Goal: Task Accomplishment & Management: Manage account settings

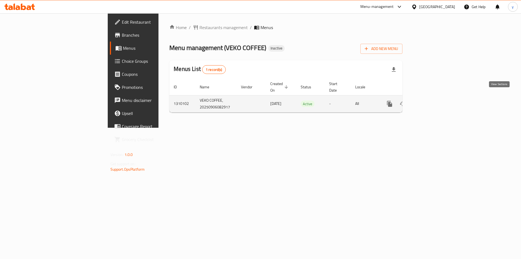
click at [432, 100] on icon "enhanced table" at bounding box center [429, 103] width 7 height 7
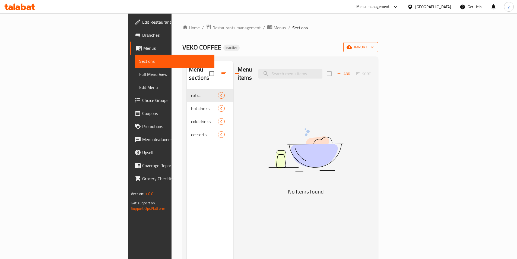
click at [378, 51] on button "import" at bounding box center [361, 47] width 35 height 10
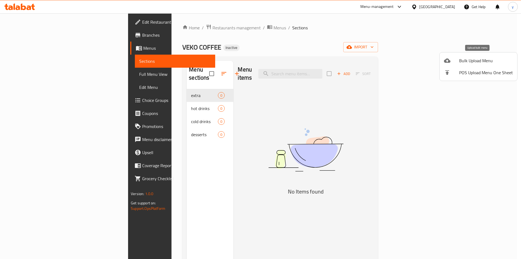
click at [467, 58] on span "Bulk Upload Menu" at bounding box center [487, 60] width 54 height 7
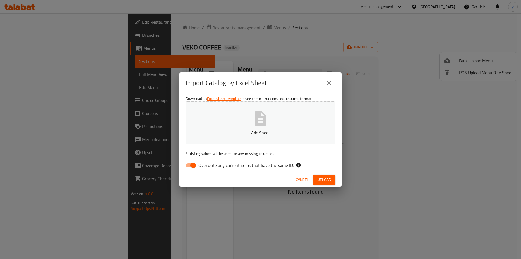
click at [195, 161] on input "Overwrite any current items that have the same ID." at bounding box center [193, 165] width 31 height 10
checkbox input "false"
click at [222, 142] on button "Add Sheet" at bounding box center [261, 122] width 150 height 43
click at [329, 180] on span "Upload" at bounding box center [325, 179] width 14 height 7
click at [323, 183] on span "Upload" at bounding box center [325, 179] width 14 height 7
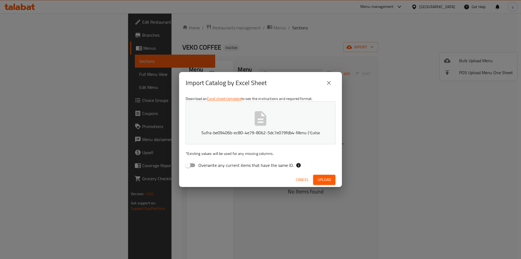
click at [302, 174] on div "Cancel Upload" at bounding box center [260, 179] width 163 height 14
click at [302, 177] on span "Cancel" at bounding box center [302, 179] width 13 height 7
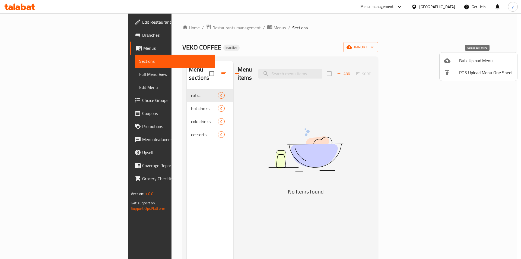
click at [449, 59] on li "Bulk Upload Menu" at bounding box center [479, 61] width 78 height 12
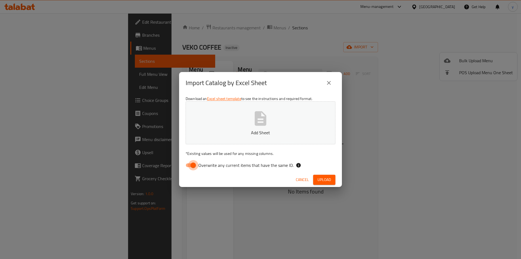
click at [185, 163] on input "Overwrite any current items that have the same ID." at bounding box center [193, 165] width 31 height 10
checkbox input "false"
click at [217, 131] on p "Add Sheet" at bounding box center [260, 132] width 133 height 7
click at [319, 175] on button "Upload" at bounding box center [324, 180] width 22 height 10
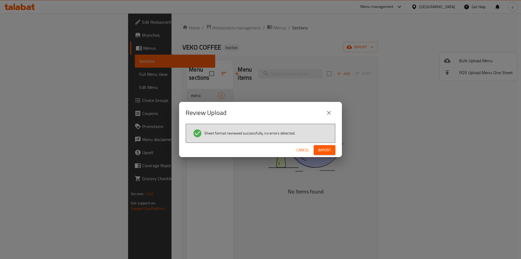
click at [322, 157] on div "Cancel Import" at bounding box center [260, 150] width 163 height 14
click at [325, 154] on button "Import" at bounding box center [325, 150] width 22 height 10
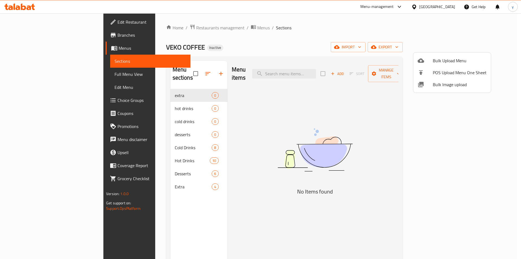
click at [149, 152] on div at bounding box center [260, 129] width 521 height 259
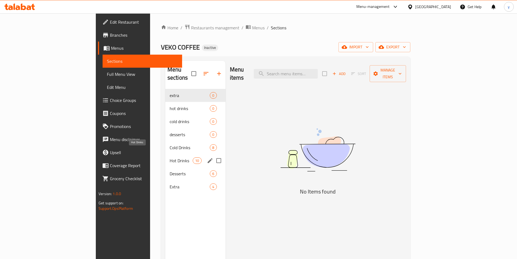
click at [170, 157] on span "Hot Drinks" at bounding box center [181, 160] width 23 height 7
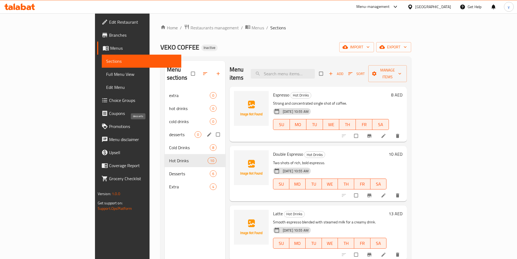
click at [169, 131] on span "desserts" at bounding box center [182, 134] width 26 height 7
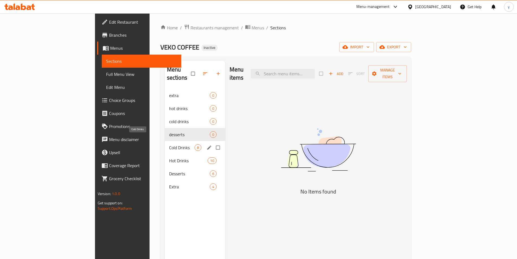
click at [169, 144] on span "Cold Drinks" at bounding box center [182, 147] width 26 height 7
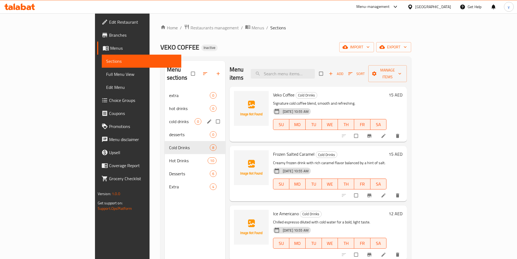
click at [169, 118] on span "cold drinks" at bounding box center [182, 121] width 26 height 7
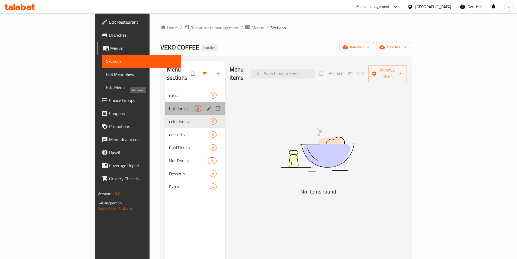
click at [169, 105] on span "hot drinks" at bounding box center [182, 108] width 26 height 7
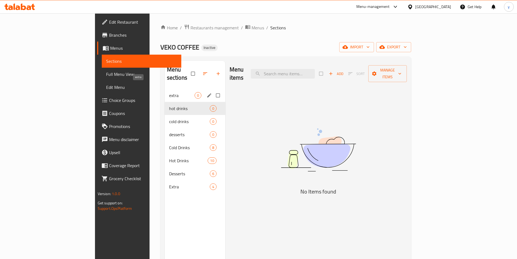
click at [170, 92] on span "extra" at bounding box center [182, 95] width 26 height 7
click at [213, 90] on input "Menu sections" at bounding box center [218, 95] width 11 height 10
checkbox input "true"
click at [213, 103] on input "Menu sections" at bounding box center [218, 108] width 11 height 10
checkbox input "true"
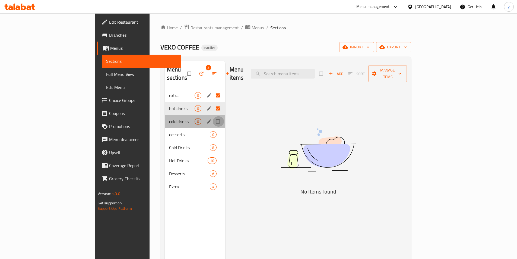
click at [213, 116] on input "Menu sections" at bounding box center [218, 121] width 11 height 10
checkbox input "true"
click at [213, 129] on input "Menu sections" at bounding box center [218, 134] width 11 height 10
checkbox input "true"
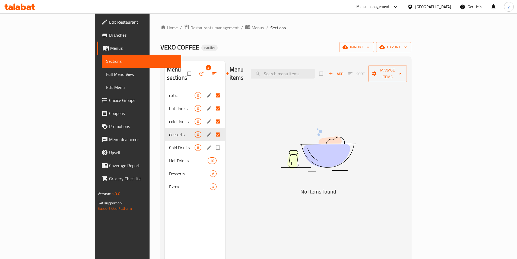
click at [213, 142] on input "Menu sections" at bounding box center [218, 147] width 11 height 10
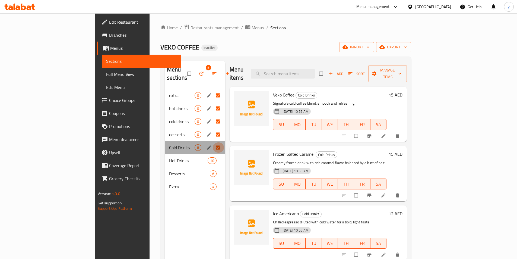
click at [213, 142] on input "Menu sections" at bounding box center [218, 147] width 11 height 10
checkbox input "false"
click at [199, 72] on icon "button" at bounding box center [201, 74] width 4 height 4
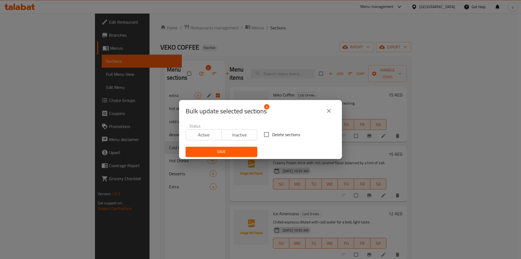
click at [272, 133] on span "Delete sections" at bounding box center [286, 134] width 28 height 7
click at [271, 133] on input "Delete sections" at bounding box center [266, 134] width 11 height 11
checkbox input "true"
click at [227, 147] on button "Save" at bounding box center [222, 152] width 72 height 10
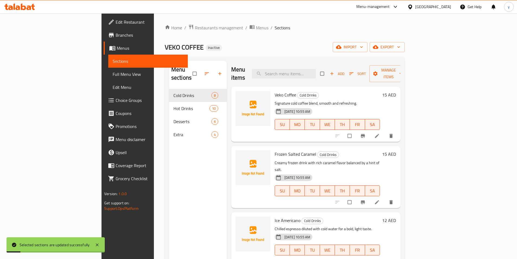
click at [178, 135] on div "Menu sections Cold Drinks 8 Hot Drinks 10 Desserts 6 Extra 4" at bounding box center [198, 190] width 58 height 259
click at [405, 51] on button "export" at bounding box center [387, 47] width 35 height 10
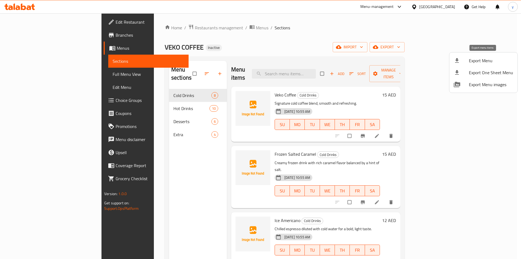
click at [488, 62] on span "Export Menu" at bounding box center [491, 60] width 44 height 7
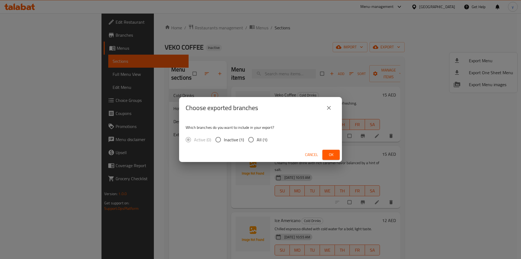
click at [252, 141] on input "All (1)" at bounding box center [251, 139] width 11 height 11
radio input "true"
click at [327, 155] on button "Ok" at bounding box center [331, 155] width 17 height 10
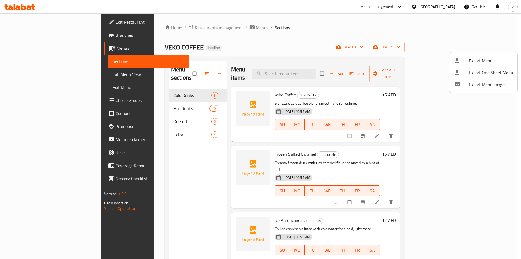
click at [37, 73] on div at bounding box center [260, 129] width 521 height 259
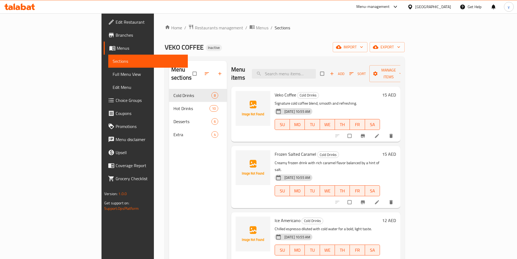
click at [113, 73] on span "Full Menu View" at bounding box center [148, 74] width 71 height 7
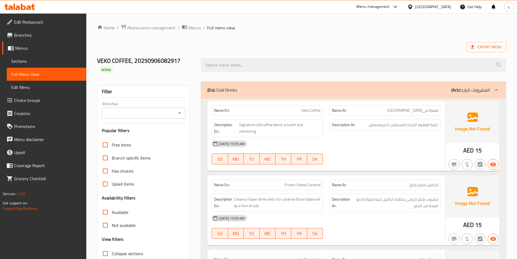
scroll to position [136, 0]
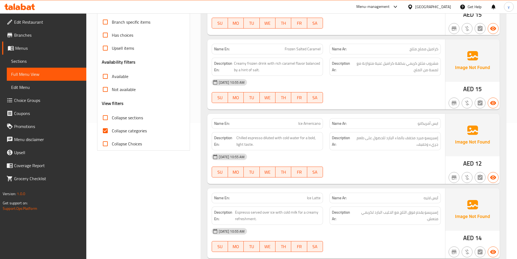
click at [107, 129] on input "Collapse categories" at bounding box center [105, 130] width 13 height 13
checkbox input "false"
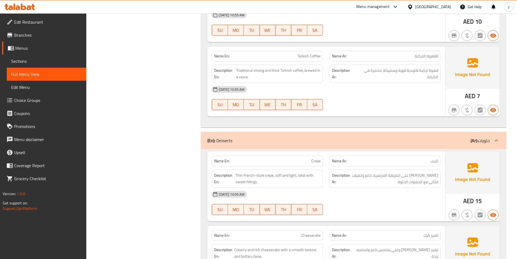
scroll to position [1331, 0]
click at [281, 74] on span "Traditional strong and thick Turkish coffee, brewed in a cezve." at bounding box center [278, 73] width 84 height 13
click at [260, 69] on span "Traditional strong and thick Turkish coffee, brewed in a cezve." at bounding box center [278, 73] width 84 height 13
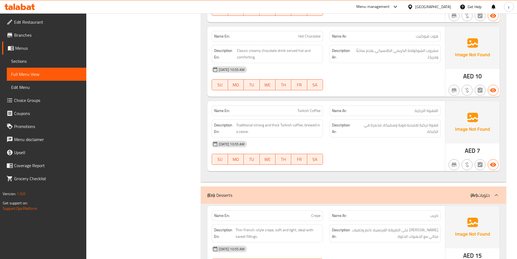
scroll to position [1276, 0]
click at [416, 116] on div "Description Ar: قهوة تركية تقليدية قوية وسميكة، مخمرة في الكنكة." at bounding box center [385, 127] width 118 height 25
click at [415, 107] on p "Name Ar: القهوة التركية" at bounding box center [385, 110] width 106 height 6
click at [414, 108] on p "Name Ar: القهوة التركية" at bounding box center [385, 110] width 106 height 6
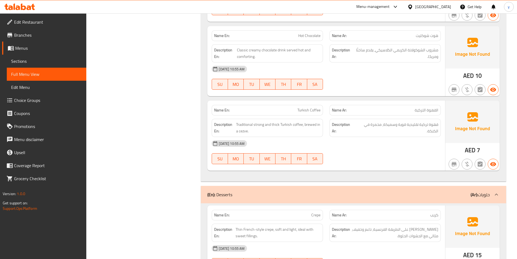
click at [415, 109] on span "القهوة التركية" at bounding box center [427, 110] width 24 height 6
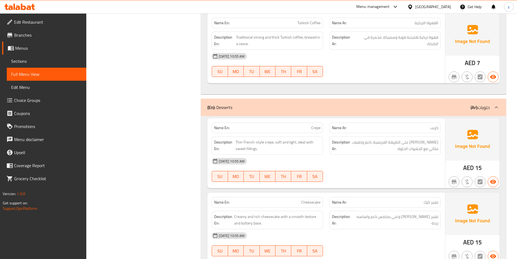
scroll to position [1331, 0]
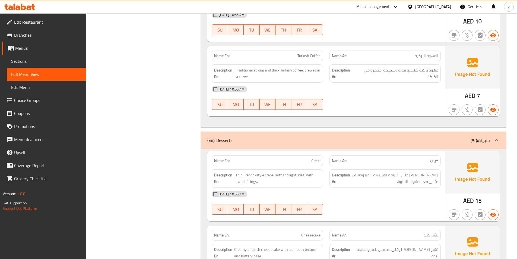
click at [361, 88] on div "[DATE] 10:55 AM" at bounding box center [327, 89] width 236 height 13
click at [355, 89] on div "[DATE] 10:55 AM" at bounding box center [327, 89] width 236 height 13
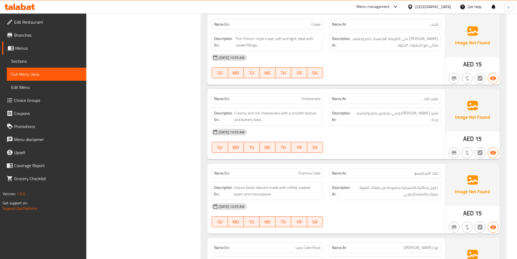
scroll to position [1466, 0]
click at [251, 47] on span "Thin French-style crepe, soft and light, ideal with sweet fillings." at bounding box center [278, 42] width 85 height 13
copy span "fillings"
click at [401, 57] on div "[DATE] 10:55 AM" at bounding box center [327, 58] width 236 height 13
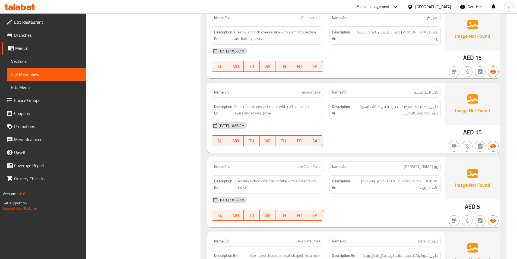
scroll to position [1521, 0]
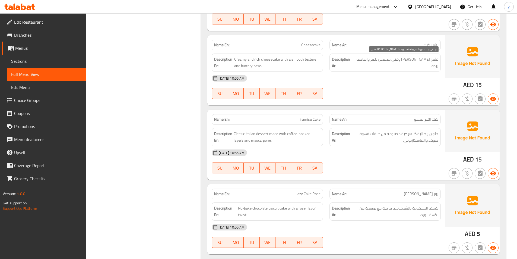
click at [377, 59] on span "تشيز [PERSON_NAME] وغني بملمس ناعم واساسه زبدة" at bounding box center [396, 62] width 83 height 13
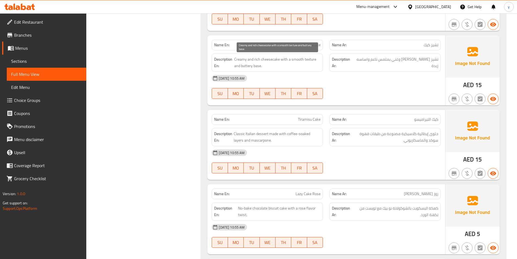
click at [259, 68] on span "Creamy and rich cheesecake with a smooth texture and buttery base." at bounding box center [277, 62] width 86 height 13
click at [261, 67] on span "Creamy and rich cheesecake with a smooth texture and buttery base." at bounding box center [277, 62] width 86 height 13
click at [259, 67] on span "Creamy and rich cheesecake with a smooth texture and buttery base." at bounding box center [277, 62] width 86 height 13
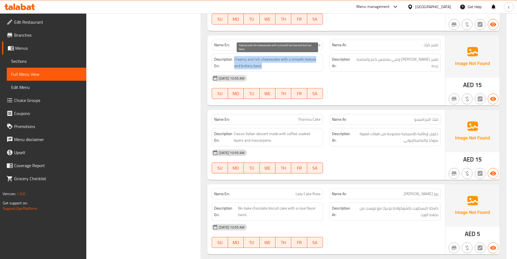
click at [259, 67] on span "Creamy and rich cheesecake with a smooth texture and buttery base." at bounding box center [277, 62] width 86 height 13
click at [267, 67] on span "Creamy and rich cheesecake with a smooth texture and buttery base." at bounding box center [277, 62] width 86 height 13
click at [260, 66] on span "Creamy and rich cheesecake with a smooth texture and buttery base." at bounding box center [277, 62] width 86 height 13
click at [256, 68] on span "Creamy and rich cheesecake with a smooth texture and buttery base." at bounding box center [277, 62] width 86 height 13
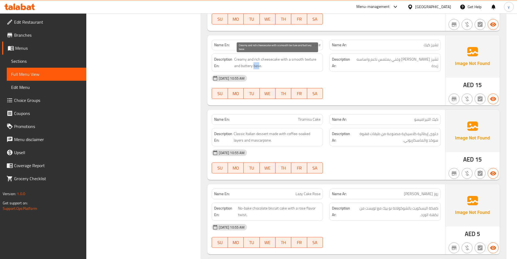
drag, startPoint x: 254, startPoint y: 64, endPoint x: 260, endPoint y: 67, distance: 6.5
click at [260, 67] on span "Creamy and rich cheesecake with a smooth texture and buttery base." at bounding box center [277, 62] width 86 height 13
click at [259, 68] on span "Creamy and rich cheesecake with a smooth texture and buttery base." at bounding box center [277, 62] width 86 height 13
drag, startPoint x: 261, startPoint y: 65, endPoint x: 254, endPoint y: 67, distance: 7.7
click at [254, 67] on span "Creamy and rich cheesecake with a smooth texture and buttery base." at bounding box center [277, 62] width 86 height 13
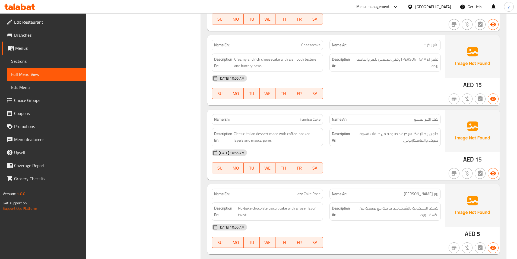
click at [282, 70] on div "Description En: Creamy and rich cheesecake with a smooth texture and buttery ba…" at bounding box center [267, 62] width 111 height 18
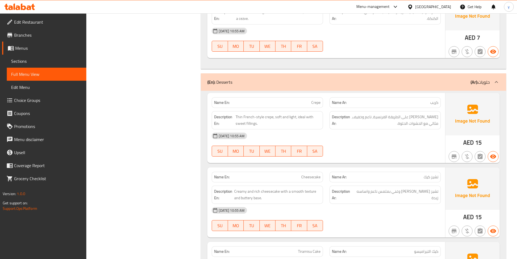
scroll to position [1439, 0]
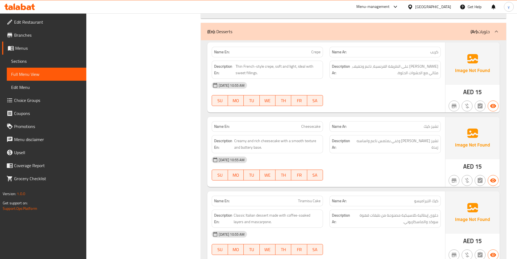
click at [22, 62] on span "Sections" at bounding box center [46, 61] width 71 height 7
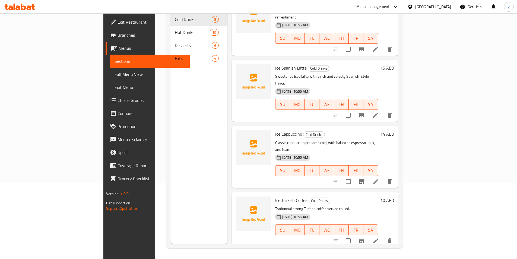
scroll to position [229, 0]
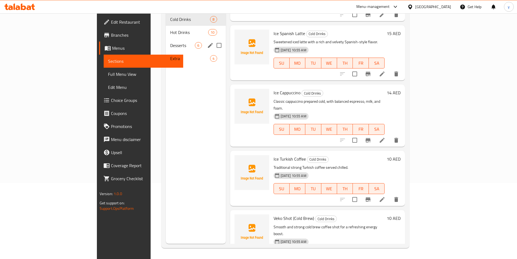
click at [166, 42] on div "Desserts 6" at bounding box center [196, 45] width 60 height 13
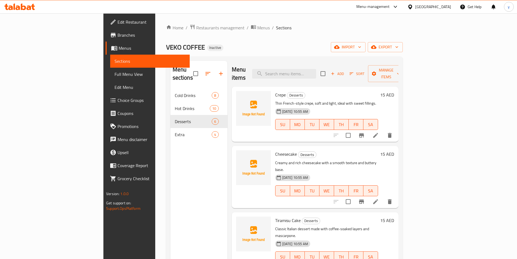
click at [379, 198] on icon at bounding box center [376, 201] width 7 height 7
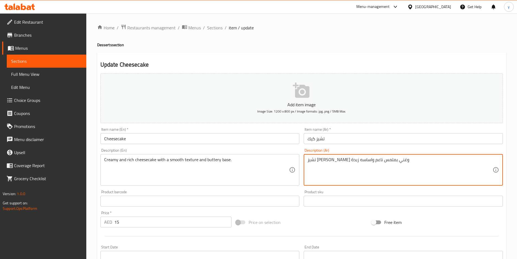
click at [400, 157] on textarea "تشيز [PERSON_NAME] وغني بملمس ناعم واساسه زبدة" at bounding box center [400, 170] width 185 height 26
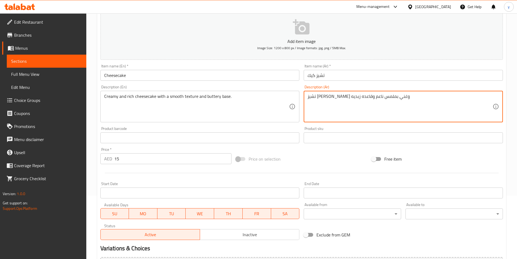
scroll to position [125, 0]
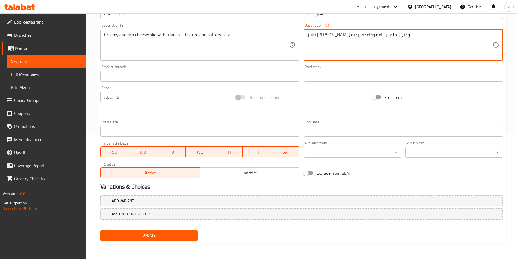
type textarea "تشيز [PERSON_NAME] وغني بملمس ناعم وقاعده زبديه"
click at [153, 232] on span "Update" at bounding box center [149, 235] width 89 height 7
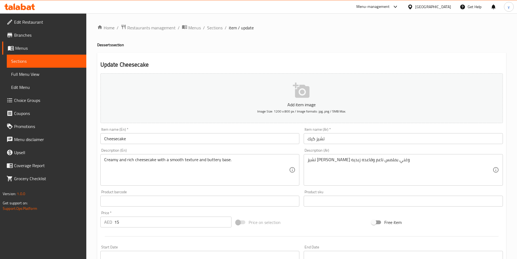
click at [34, 77] on span "Full Menu View" at bounding box center [46, 74] width 71 height 7
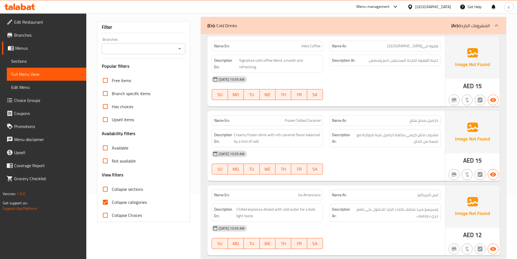
scroll to position [81, 0]
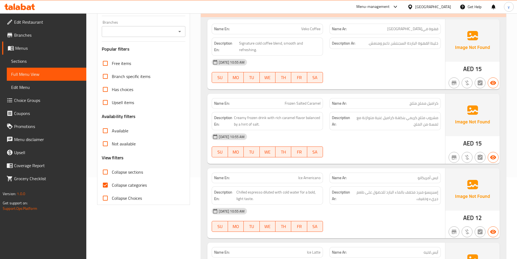
click at [106, 173] on input "Collapse sections" at bounding box center [105, 171] width 13 height 13
checkbox input "true"
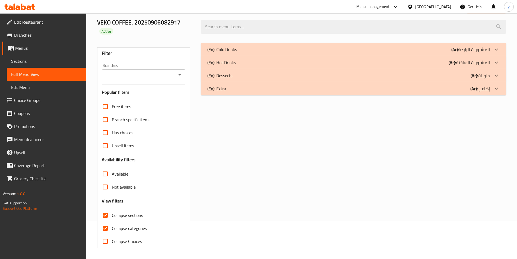
scroll to position [38, 0]
click at [105, 229] on input "Collapse categories" at bounding box center [105, 228] width 13 height 13
checkbox input "false"
click at [109, 217] on input "Collapse sections" at bounding box center [105, 215] width 13 height 13
checkbox input "false"
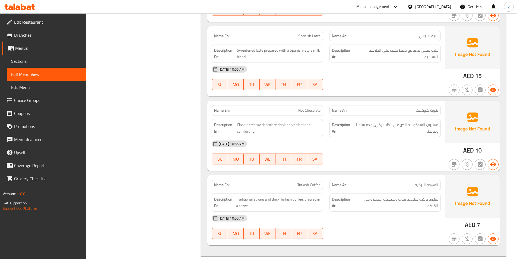
scroll to position [1201, 0]
click at [44, 82] on link "Edit Menu" at bounding box center [47, 87] width 80 height 13
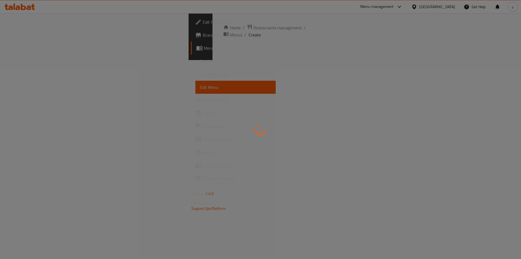
click at [50, 64] on div at bounding box center [260, 129] width 521 height 259
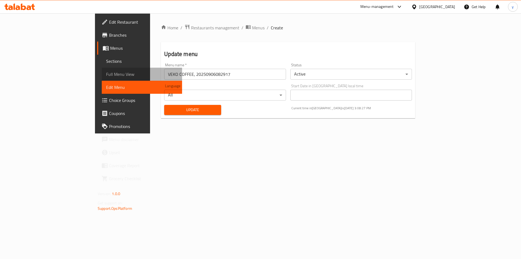
click at [106, 75] on span "Full Menu View" at bounding box center [142, 74] width 72 height 7
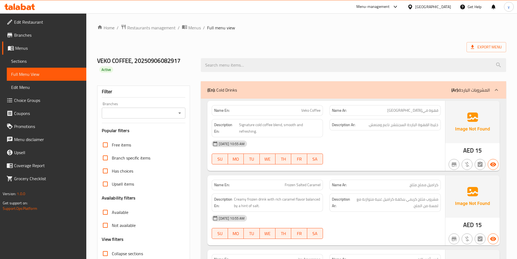
click at [489, 53] on div "VEKO COFFEE, 20250906082917 Active" at bounding box center [302, 65] width 416 height 32
click at [486, 49] on span "Export Menu" at bounding box center [486, 47] width 31 height 7
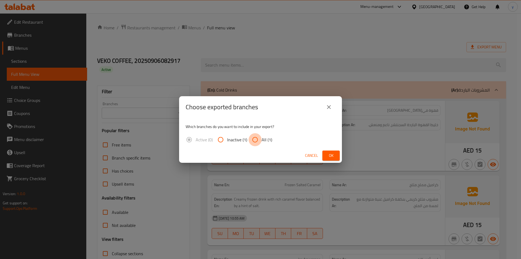
click at [259, 142] on input "All (1)" at bounding box center [255, 139] width 13 height 13
radio input "true"
click at [327, 152] on button "Ok" at bounding box center [331, 155] width 17 height 10
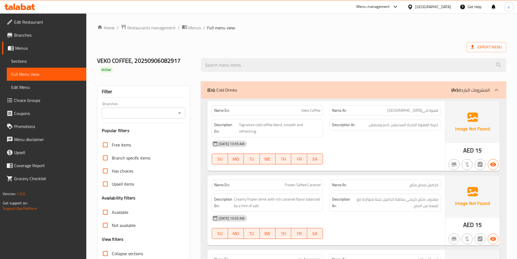
click at [27, 38] on span "Branches" at bounding box center [48, 35] width 68 height 7
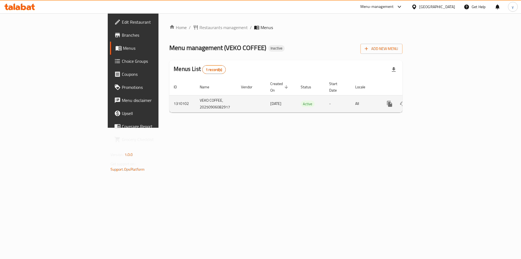
click at [432, 100] on icon "enhanced table" at bounding box center [429, 103] width 7 height 7
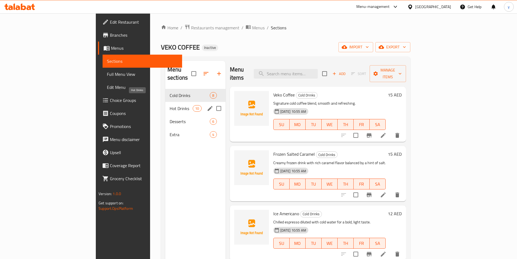
click at [170, 105] on span "Hot Drinks" at bounding box center [181, 108] width 23 height 7
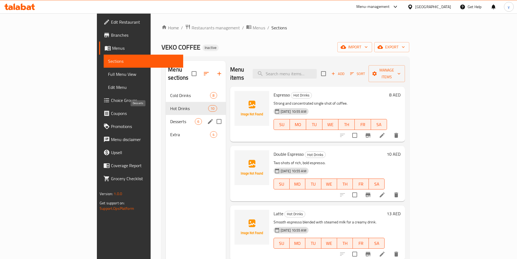
click at [170, 118] on span "Desserts" at bounding box center [182, 121] width 25 height 7
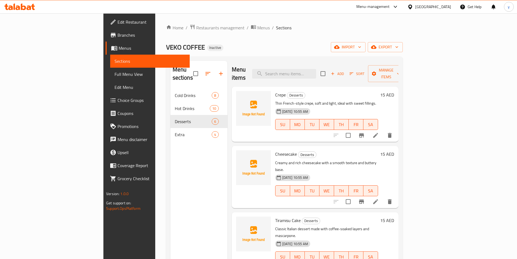
click at [345, 72] on span "Add" at bounding box center [337, 74] width 15 height 6
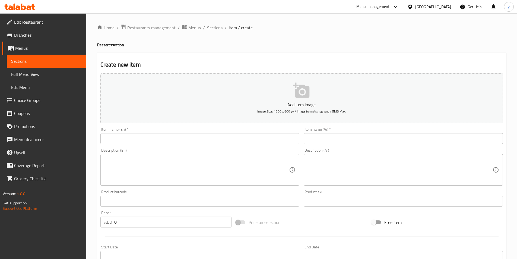
click at [147, 145] on div "Item name (En)   * Item name (En) *" at bounding box center [200, 135] width 204 height 21
click at [149, 139] on input "text" at bounding box center [199, 138] width 199 height 11
paste input "Waffle"
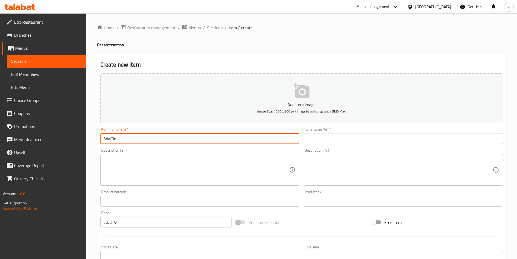
type input "Waffle"
click at [363, 141] on input "text" at bounding box center [403, 138] width 199 height 11
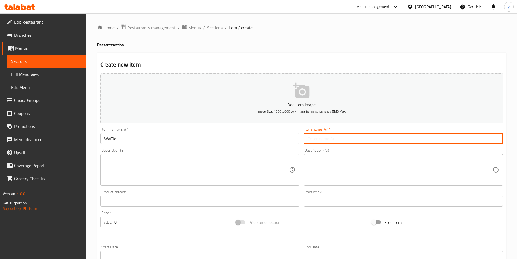
type input ","
type input "وافل"
click at [146, 168] on textarea at bounding box center [196, 170] width 185 height 26
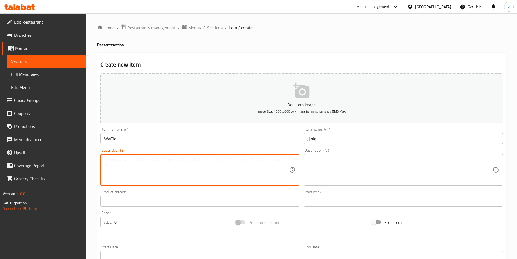
paste textarea "Freshly baked waffle served warm, perfect with toppings or syrup."
type textarea "Freshly baked waffle served warm, perfect with toppings or syrup."
click at [357, 169] on textarea at bounding box center [400, 170] width 185 height 26
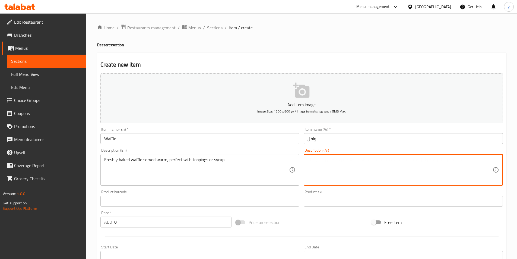
type textarea "l"
type textarea ","
type textarea "وافل مخبوز طازج يقدم دافئ ,مثالي مع التوبينج او الشراب"
click at [153, 221] on input "0" at bounding box center [173, 221] width 118 height 11
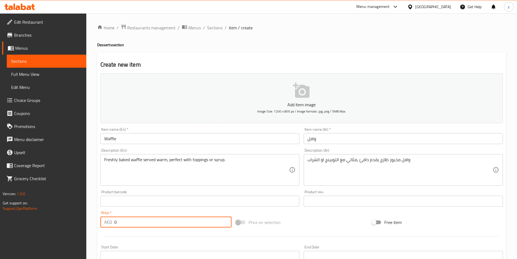
click at [153, 221] on input "0" at bounding box center [173, 221] width 118 height 11
type input "0"
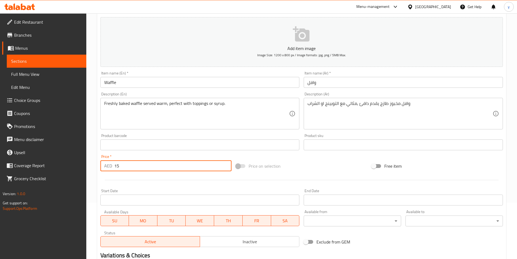
scroll to position [54, 0]
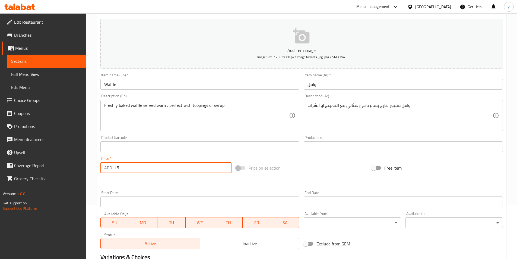
type input "15"
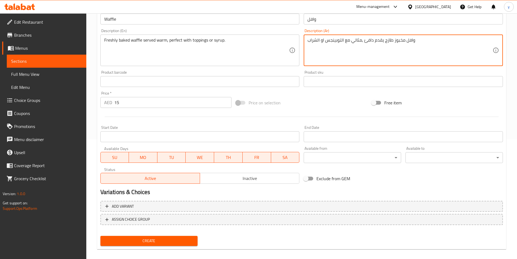
scroll to position [125, 0]
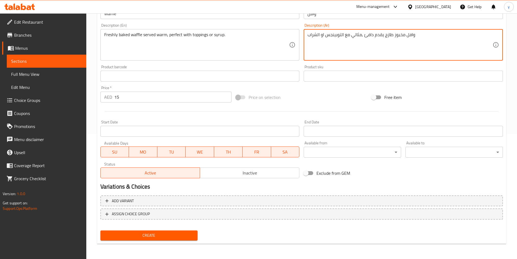
type textarea "وافل مخبوز طازج يقدم دافئ ,مثالي مع التوبينجس او الشراب"
click at [143, 236] on span "Create" at bounding box center [149, 235] width 89 height 7
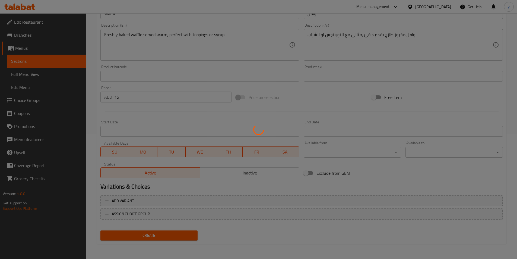
click at [180, 95] on div at bounding box center [258, 129] width 517 height 259
click at [125, 234] on div at bounding box center [258, 129] width 517 height 259
type input "0"
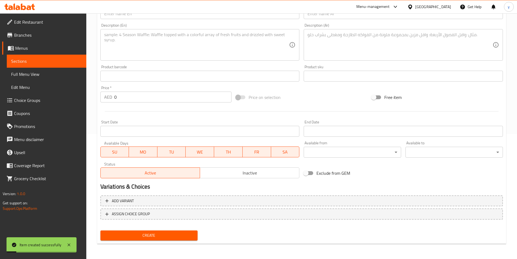
click at [43, 78] on link "Full Menu View" at bounding box center [47, 74] width 80 height 13
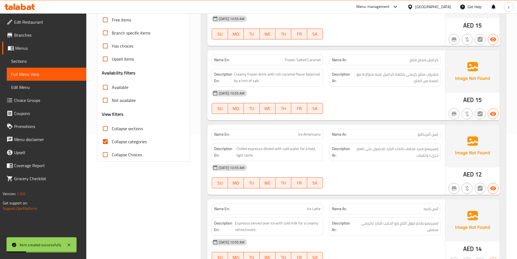
click at [124, 138] on span "Collapse categories" at bounding box center [129, 141] width 35 height 7
click at [112, 138] on input "Collapse categories" at bounding box center [105, 141] width 13 height 13
checkbox input "false"
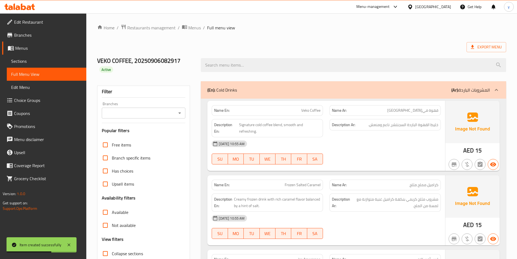
click at [467, 89] on p "(Ar): المشروبات الباردة" at bounding box center [471, 90] width 39 height 7
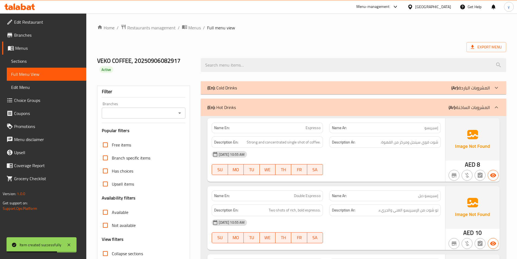
click at [452, 108] on b "(Ar):" at bounding box center [452, 107] width 7 height 8
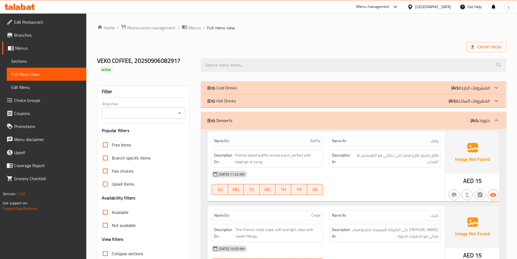
click at [474, 100] on p "(Ar): المشروبات الساخنة" at bounding box center [469, 100] width 41 height 7
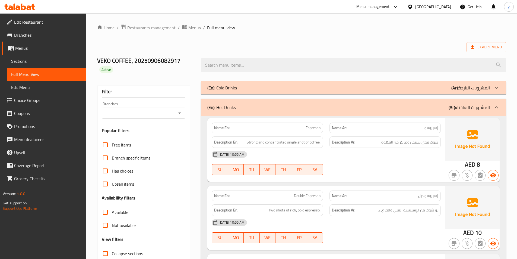
click at [476, 91] on p "(Ar): المشروبات الباردة" at bounding box center [471, 87] width 39 height 7
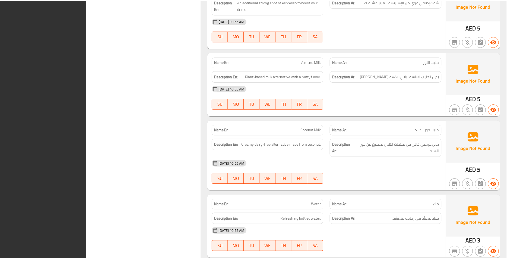
scroll to position [2057, 0]
